Goal: Navigation & Orientation: Find specific page/section

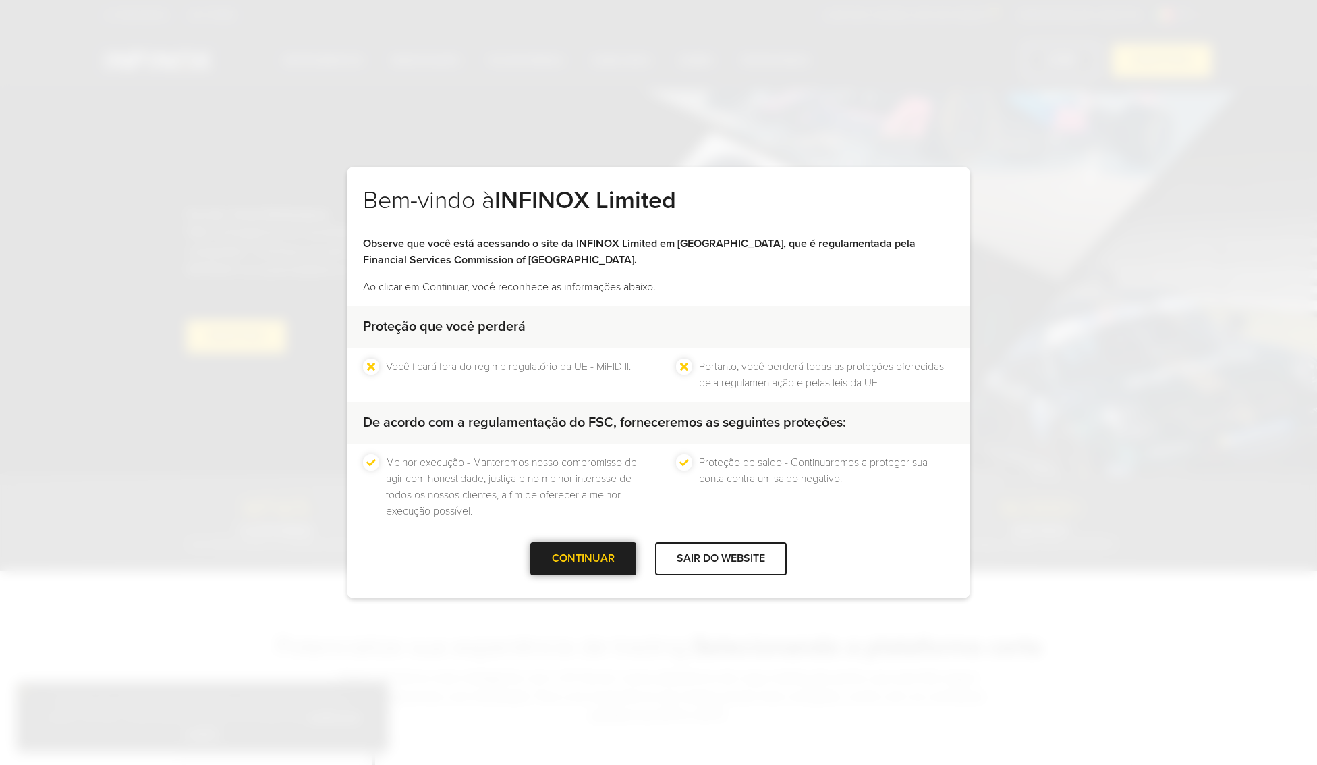
click at [584, 558] on div at bounding box center [584, 558] width 0 height 0
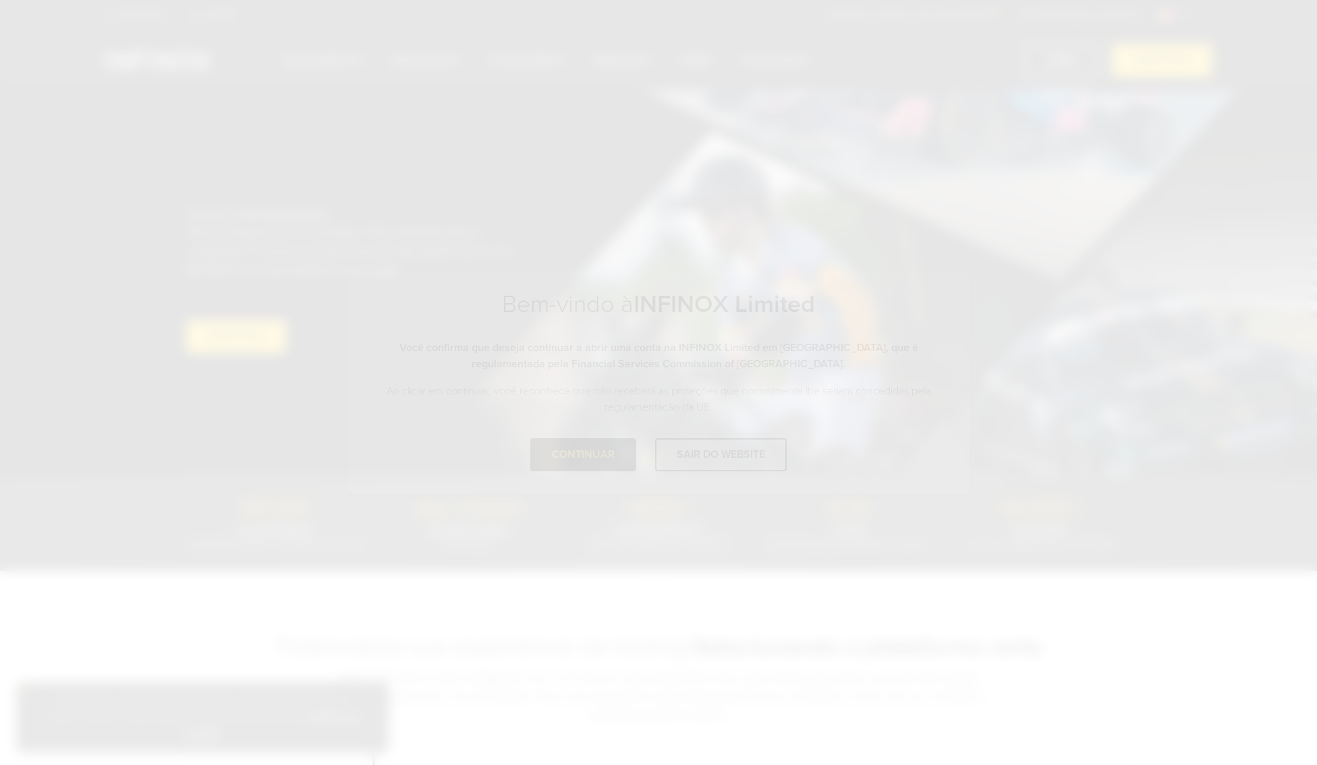
click at [603, 554] on div "Bem-vindo à INFINOX Limited Observe que você está acessando o site da INFINOX L…" at bounding box center [658, 382] width 1317 height 765
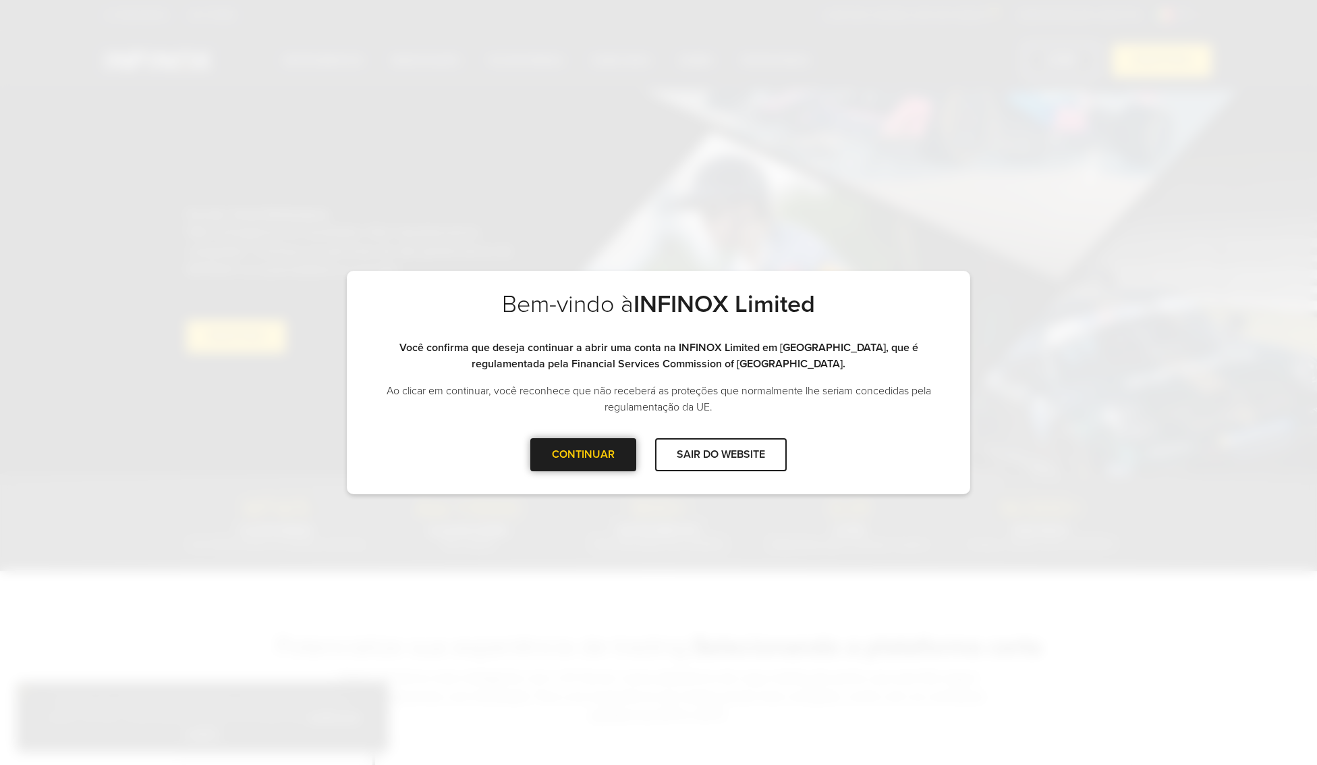
click at [588, 451] on div "CONTINUAR" at bounding box center [583, 454] width 106 height 33
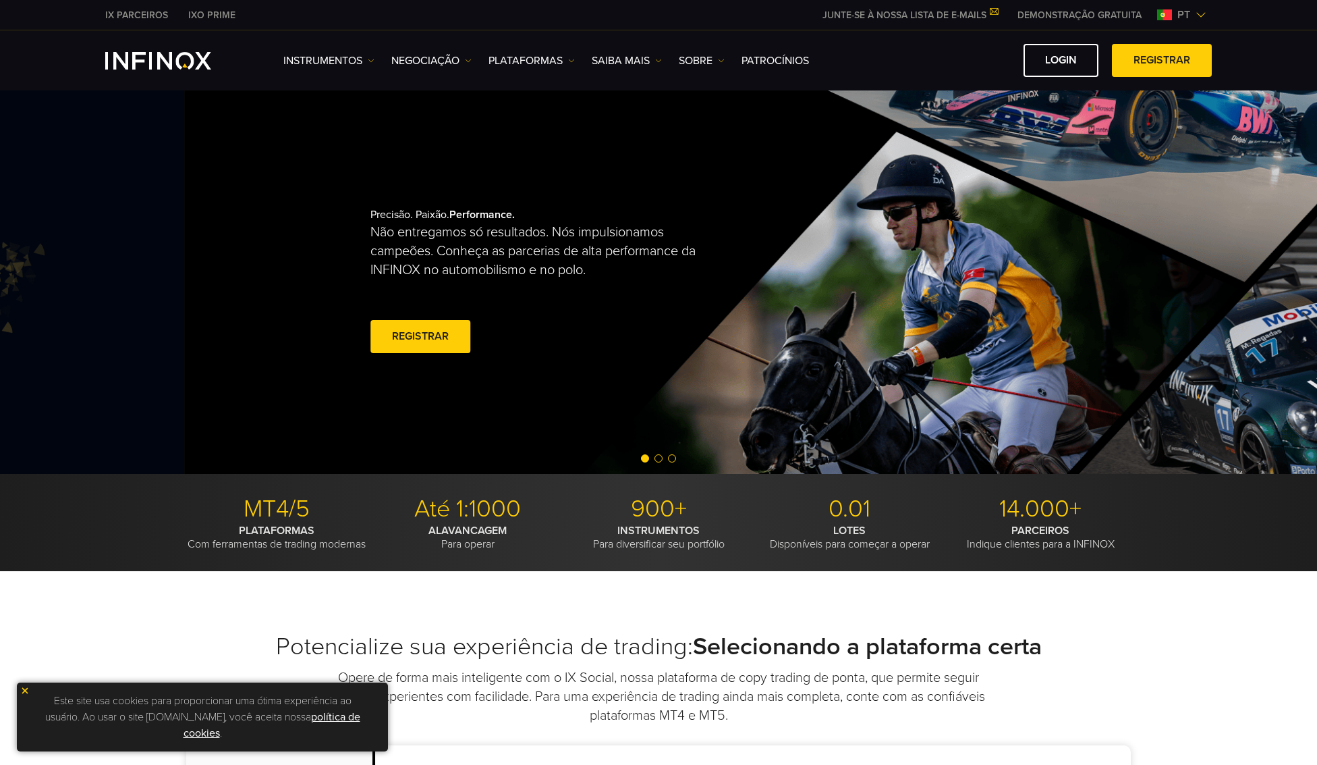
click at [796, 371] on div "Precisão. Paixão. Performance. Não entregamos só resultados. Nós impulsionamos …" at bounding box center [583, 282] width 425 height 192
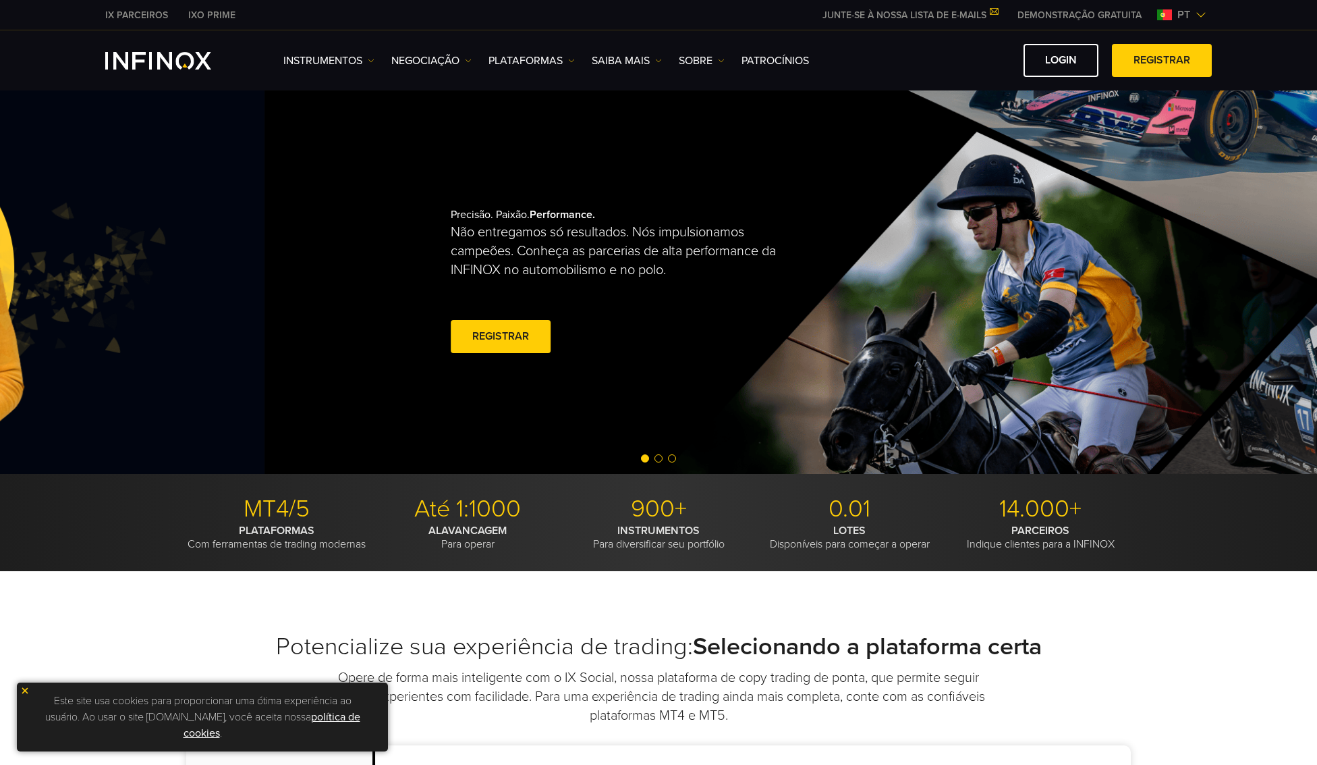
click at [876, 331] on div "Precisão. Paixão. Performance. Não entregamos só resultados. Nós impulsionamos …" at bounding box center [663, 282] width 425 height 192
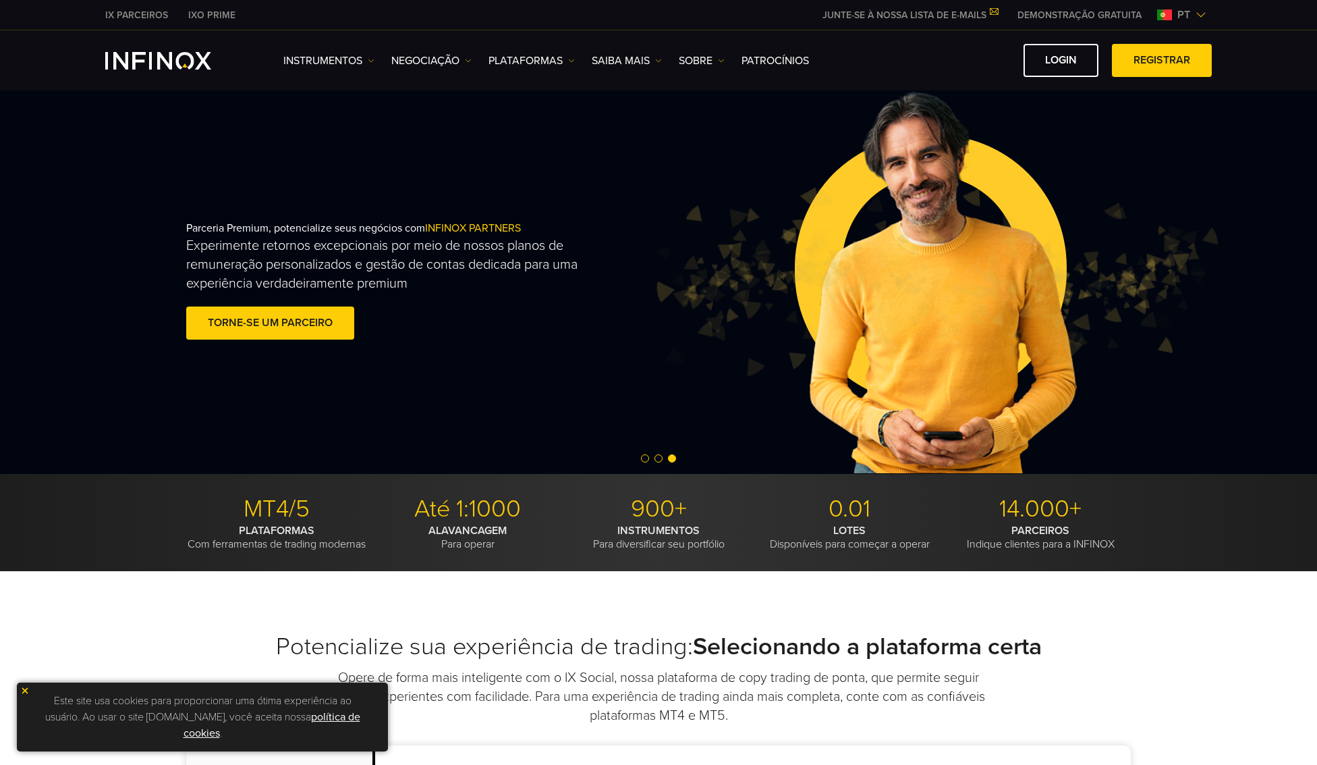
click at [651, 298] on img at bounding box center [935, 282] width 568 height 189
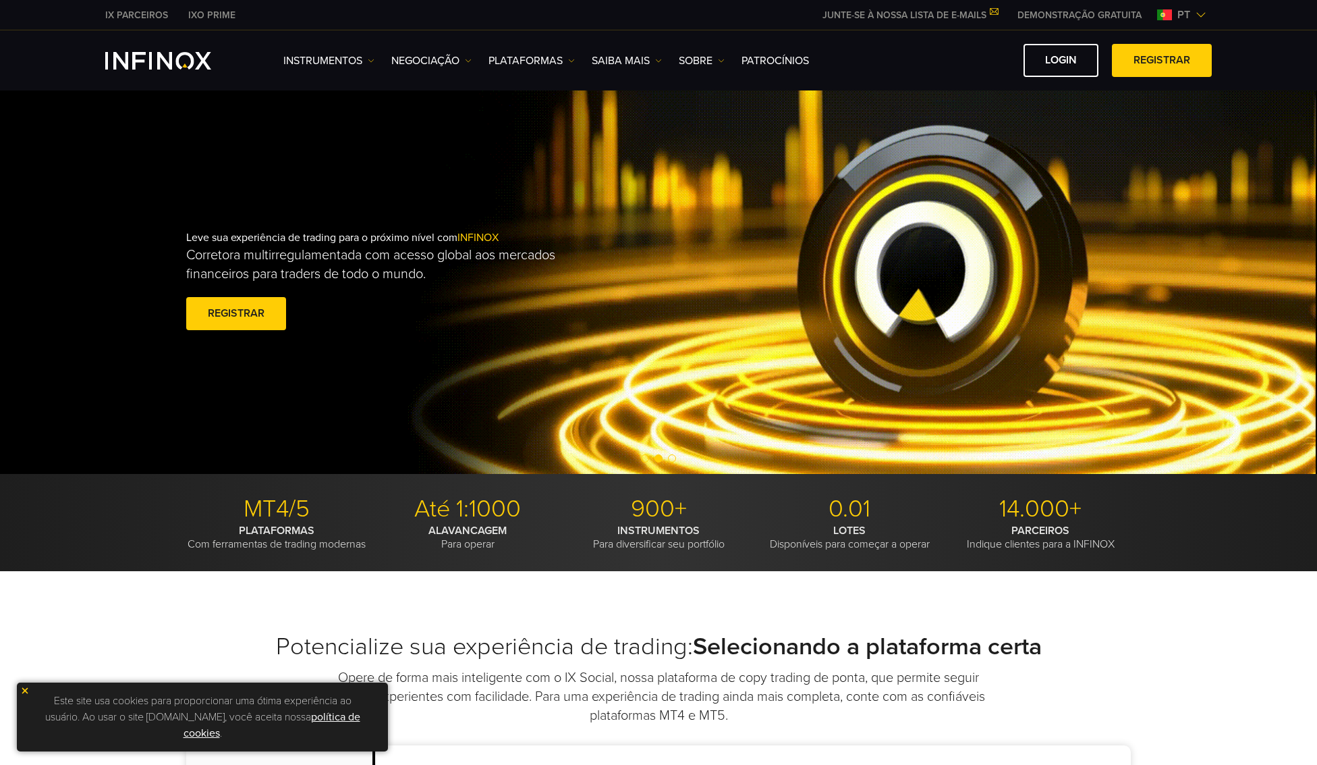
click at [297, 354] on div "Leve sua experiência de trading para o próximo nível com INFINOX Corretora mult…" at bounding box center [659, 282] width 972 height 146
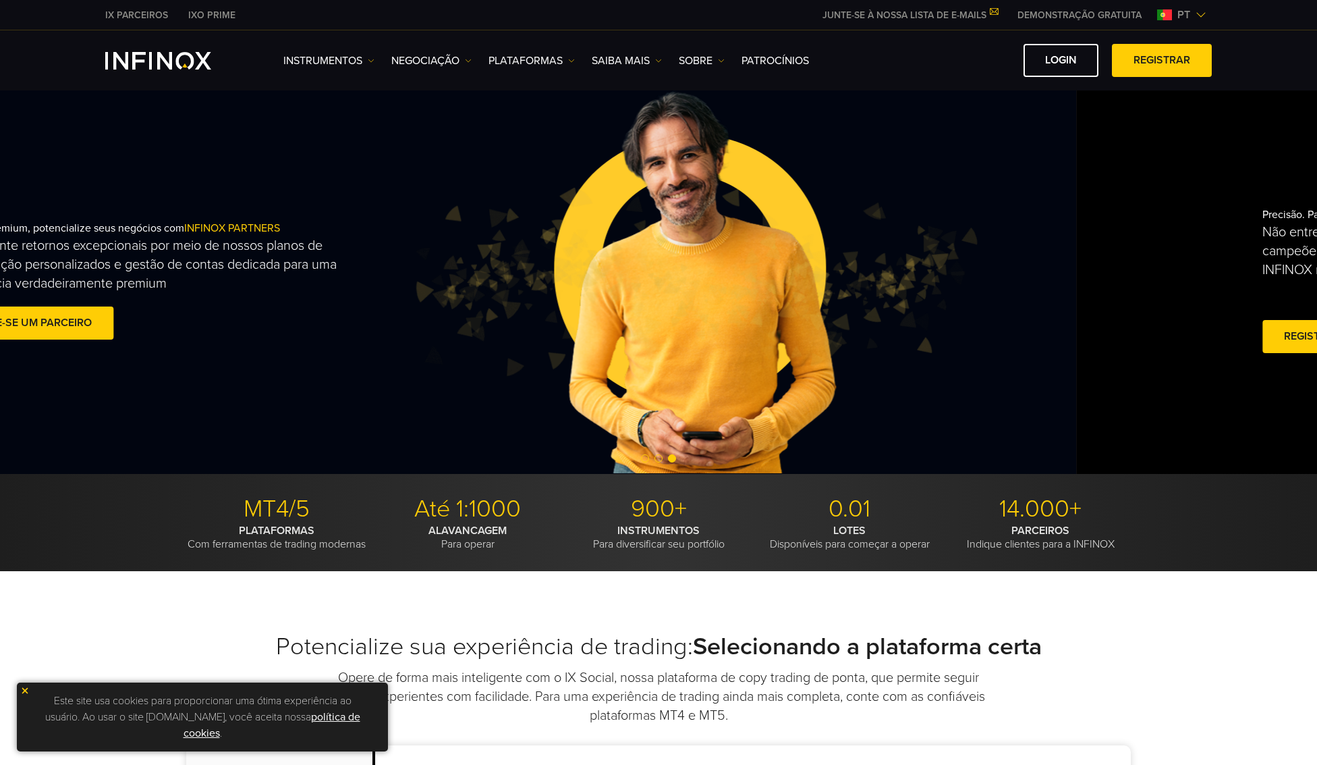
click at [448, 371] on img at bounding box center [694, 282] width 568 height 189
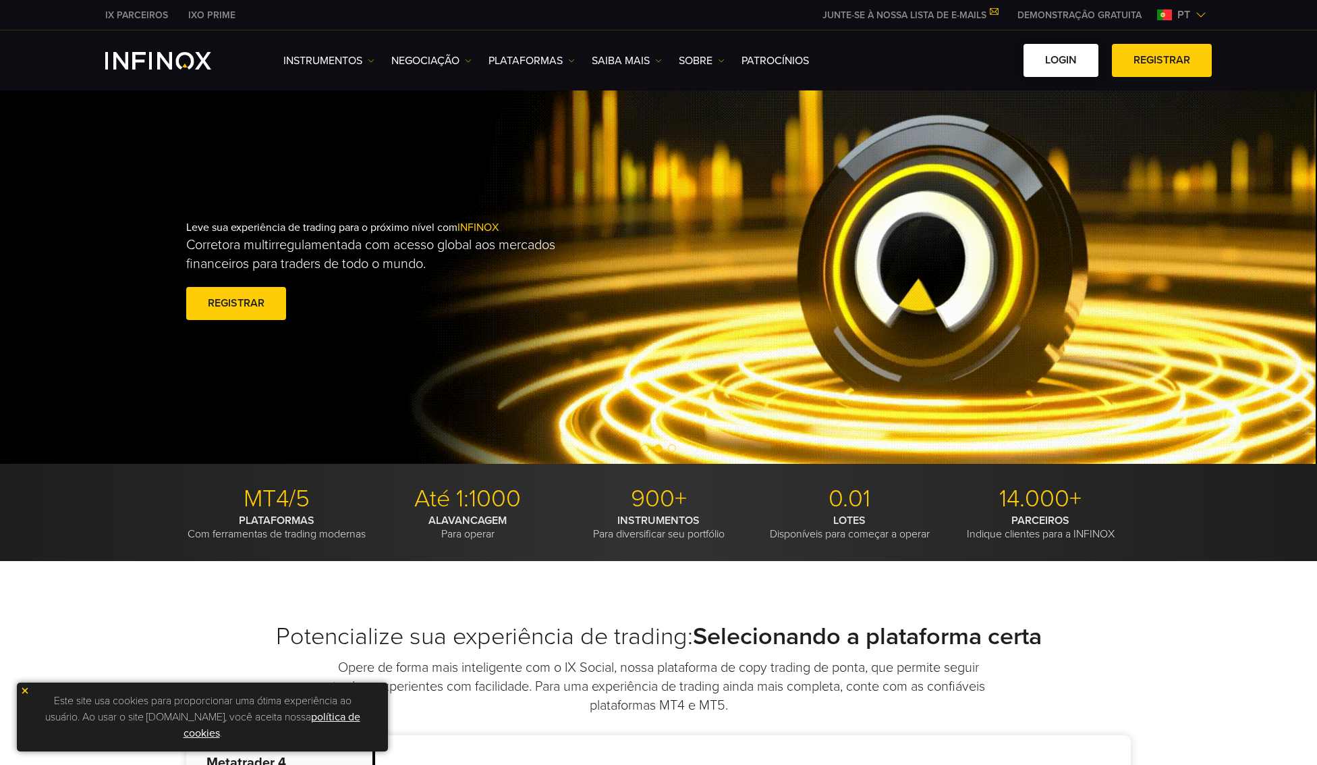
click at [1053, 59] on link "Login" at bounding box center [1061, 60] width 75 height 33
